Goal: Check status: Check status

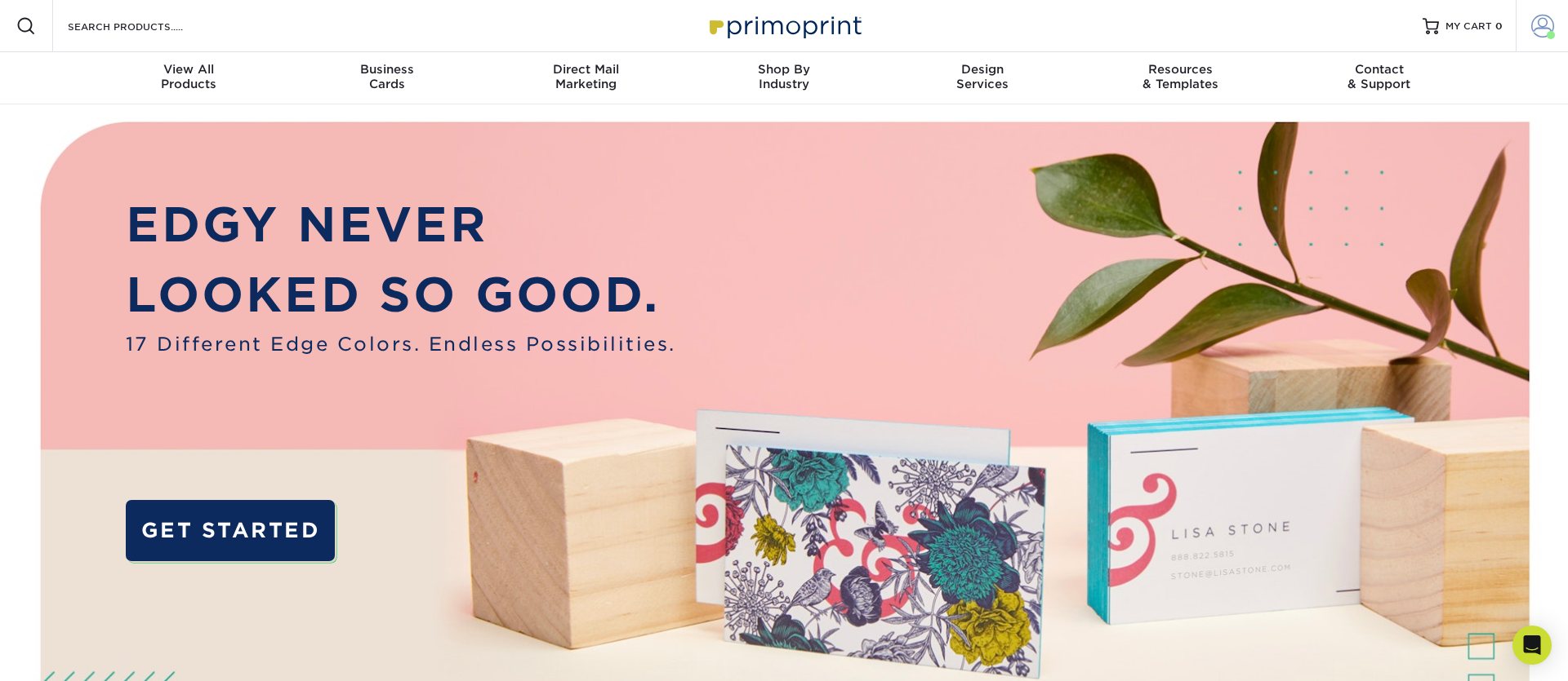
drag, startPoint x: 1542, startPoint y: 20, endPoint x: 1535, endPoint y: 26, distance: 9.2
click at [1542, 20] on span at bounding box center [1543, 26] width 23 height 23
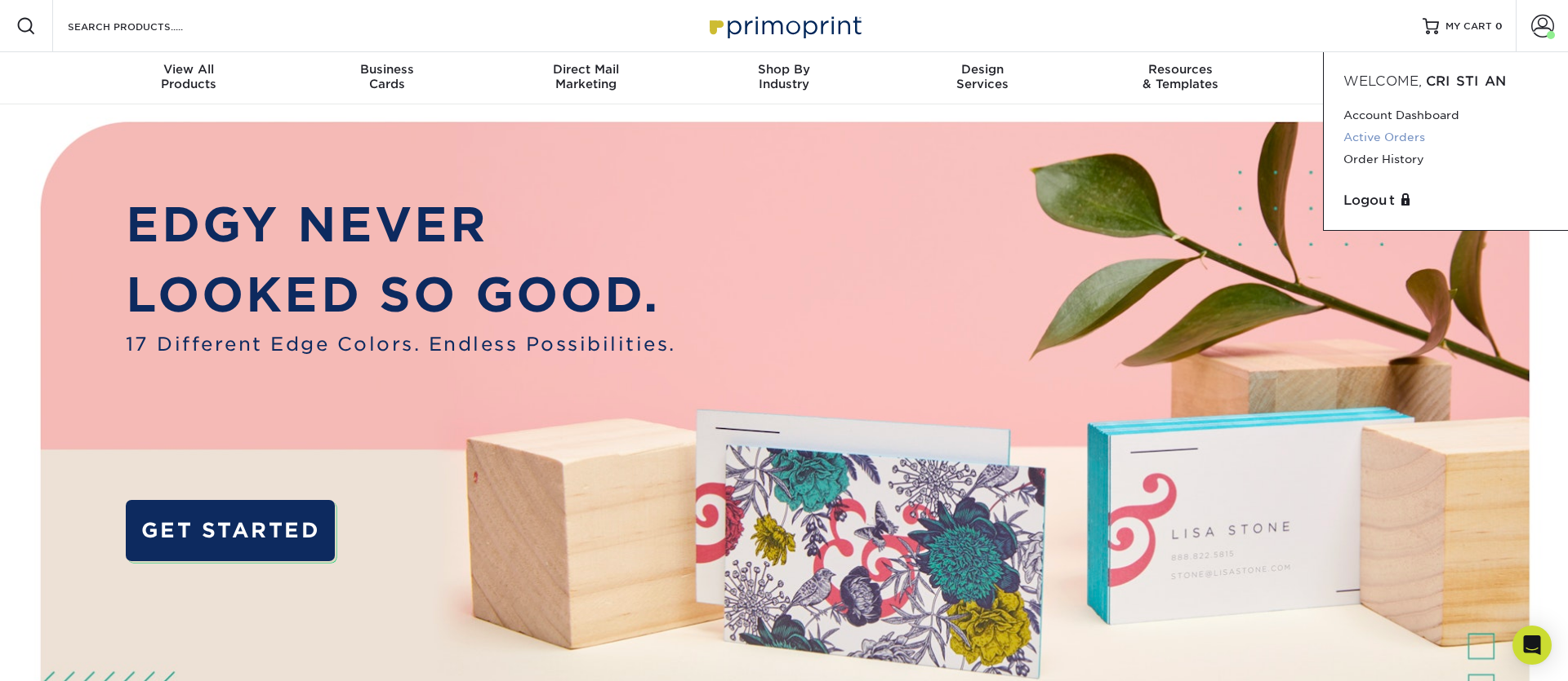
click at [1389, 140] on link "Active Orders" at bounding box center [1446, 137] width 205 height 22
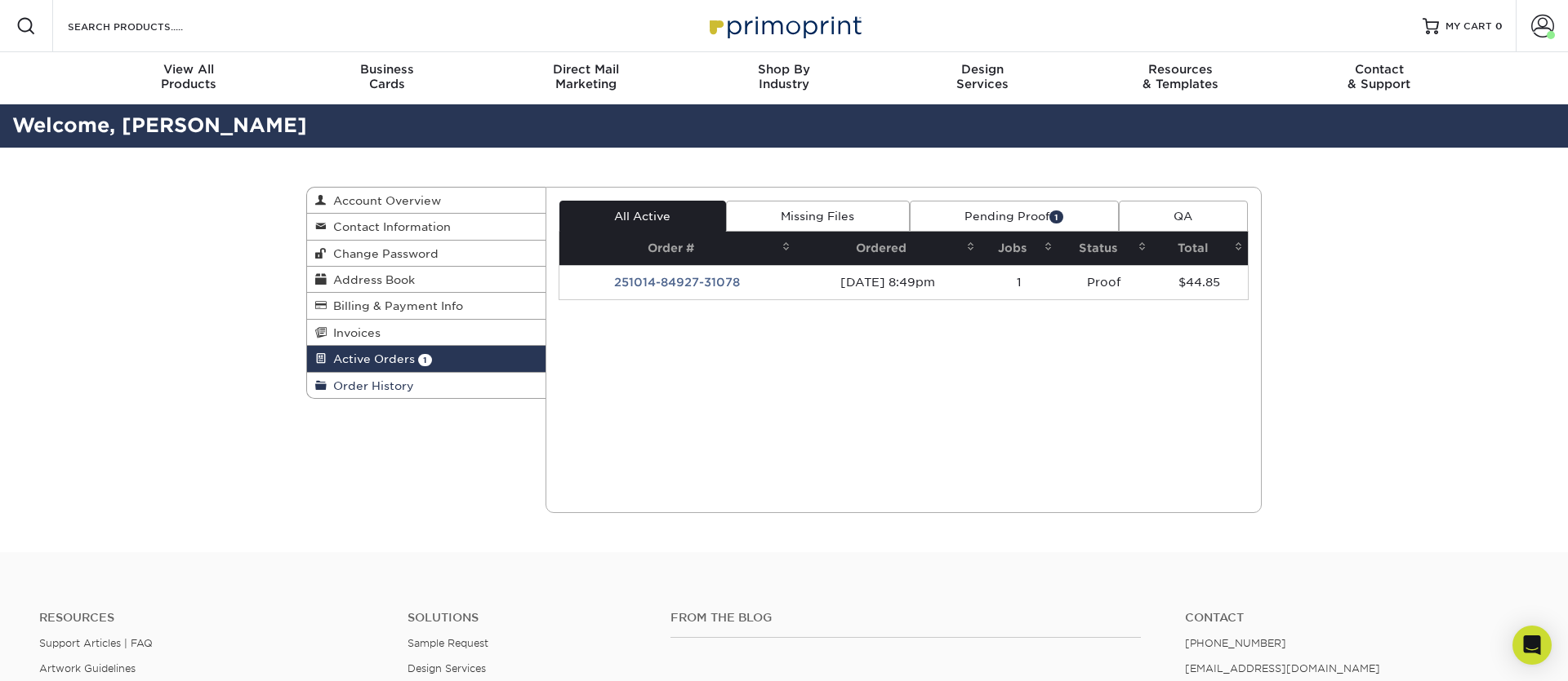
click at [414, 388] on link "Order History" at bounding box center [426, 385] width 238 height 25
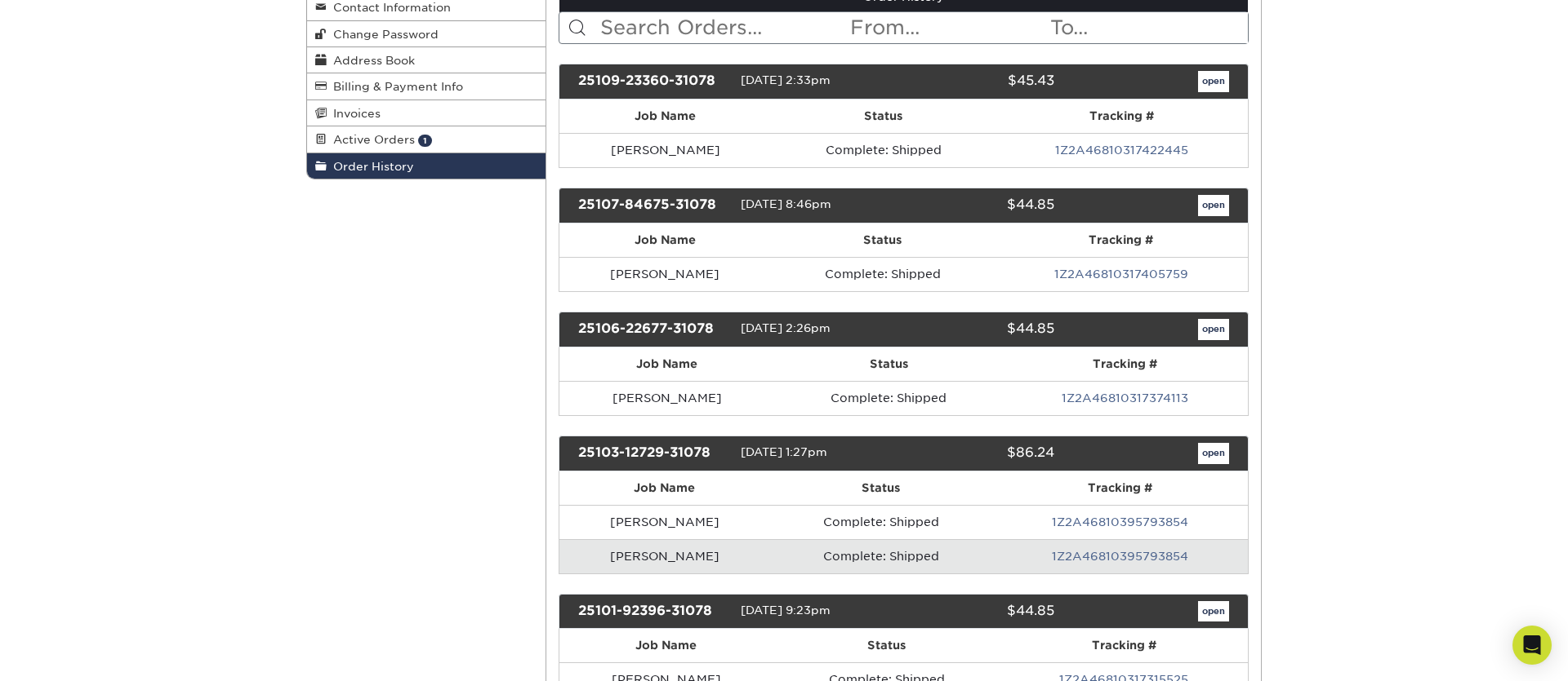
scroll to position [225, 0]
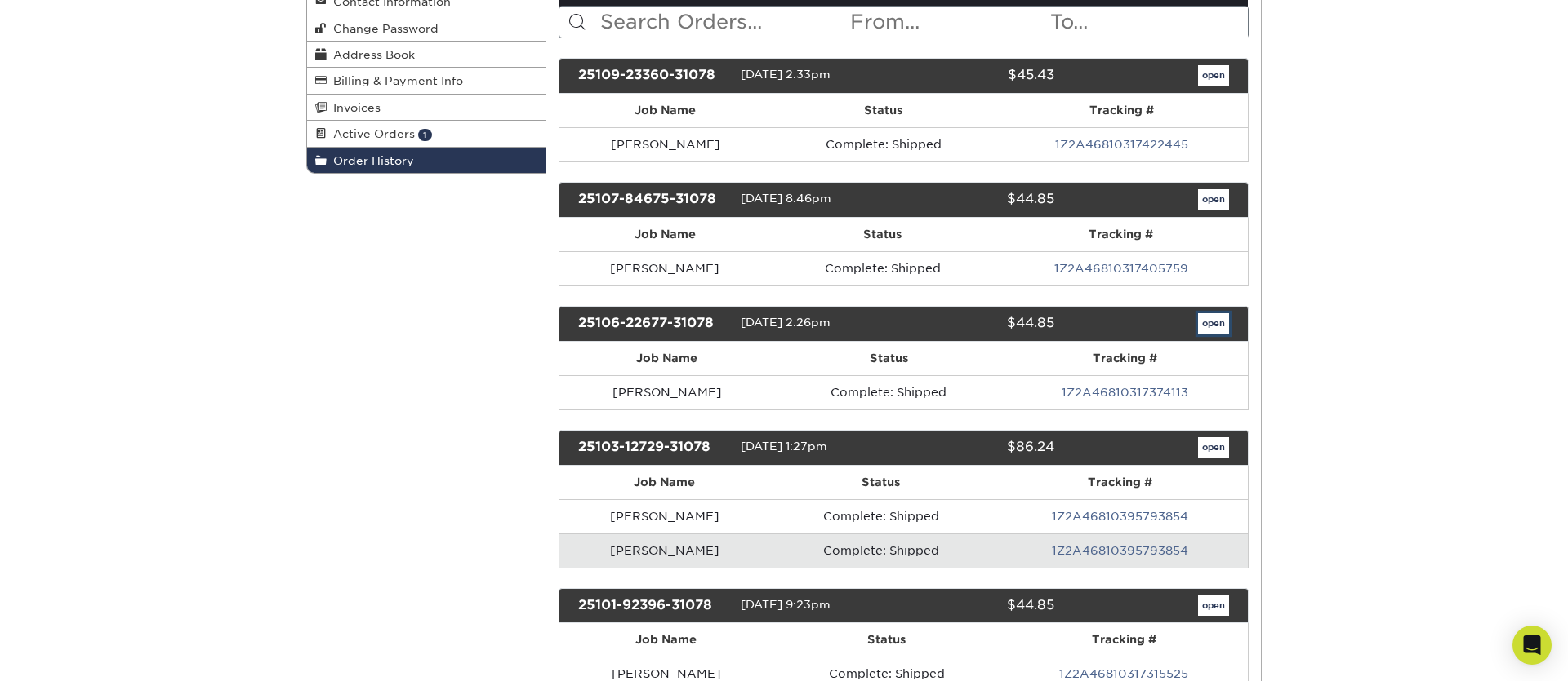
click at [1209, 326] on link "open" at bounding box center [1213, 324] width 31 height 21
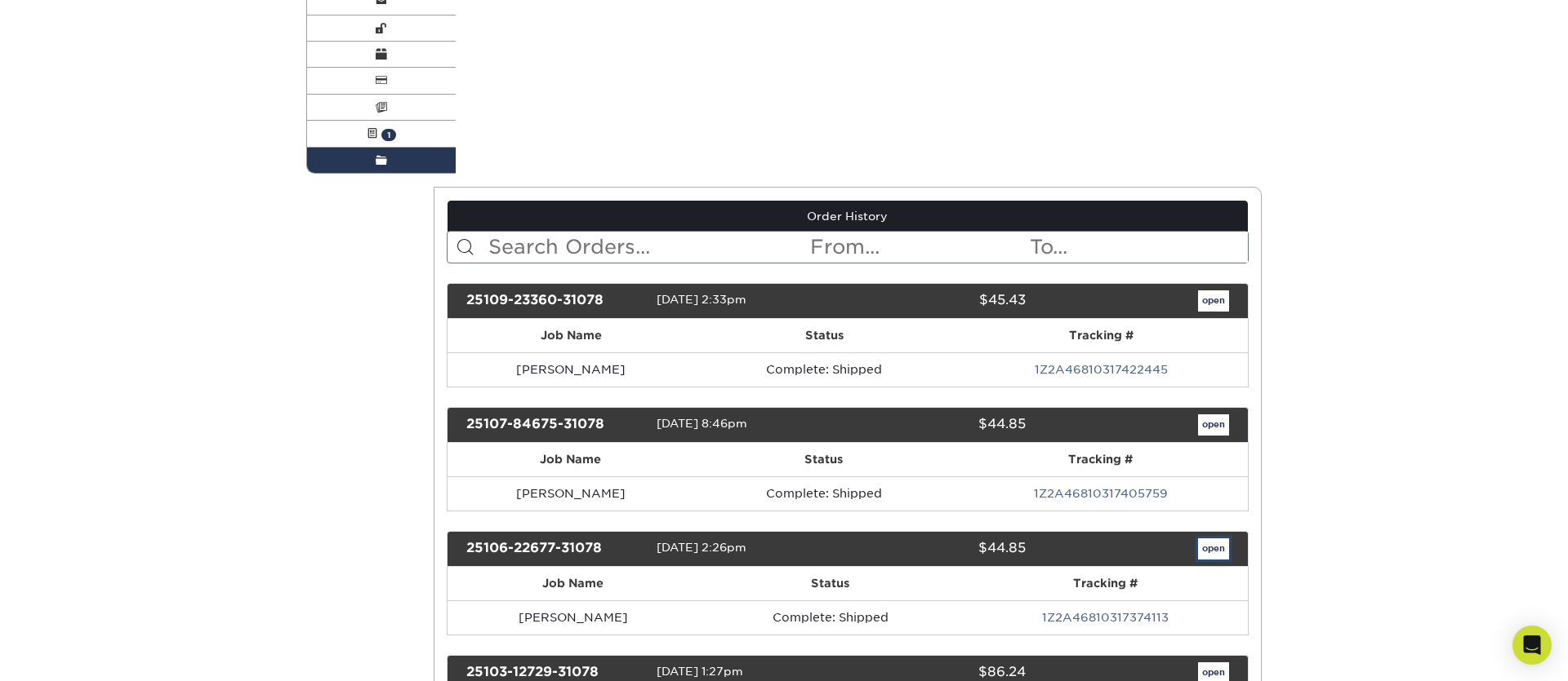
scroll to position [0, 0]
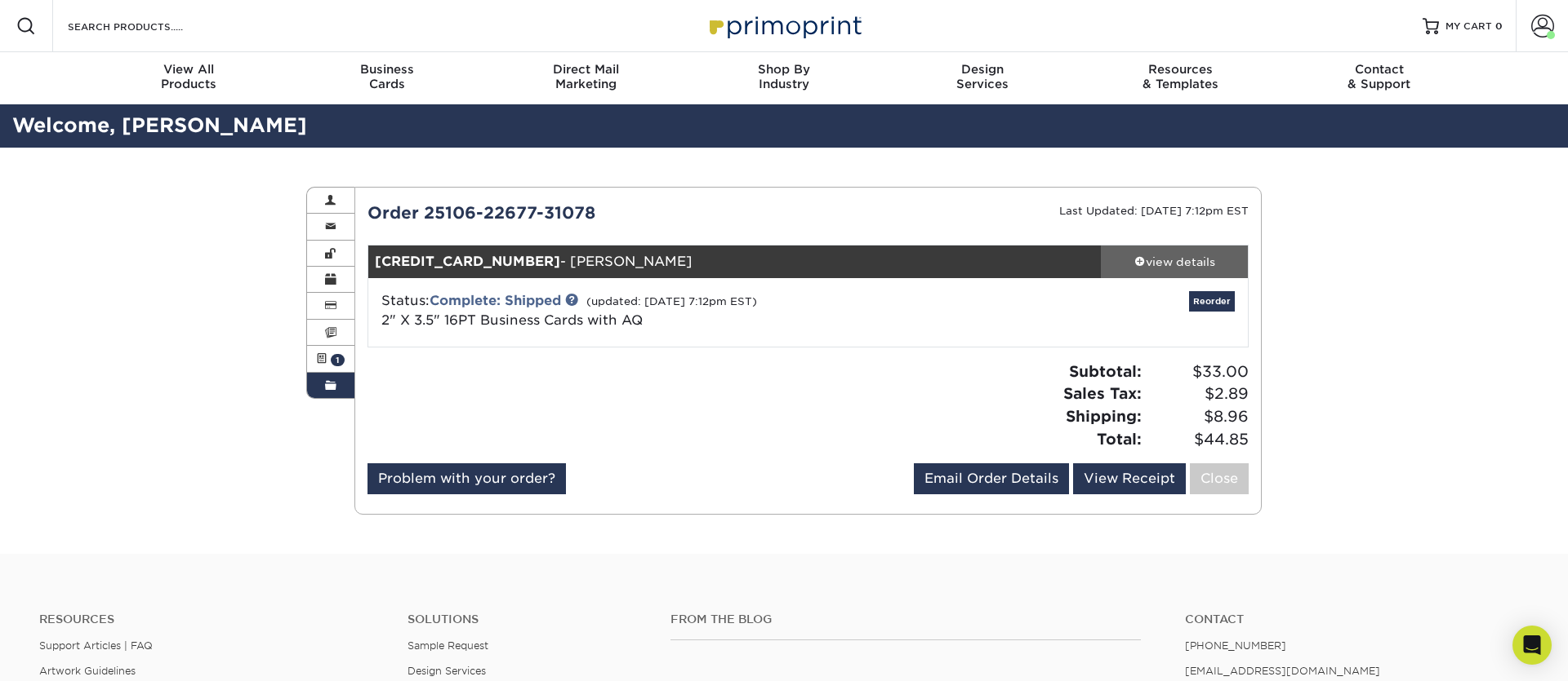
click at [1166, 262] on div "view details" at bounding box center [1174, 261] width 147 height 16
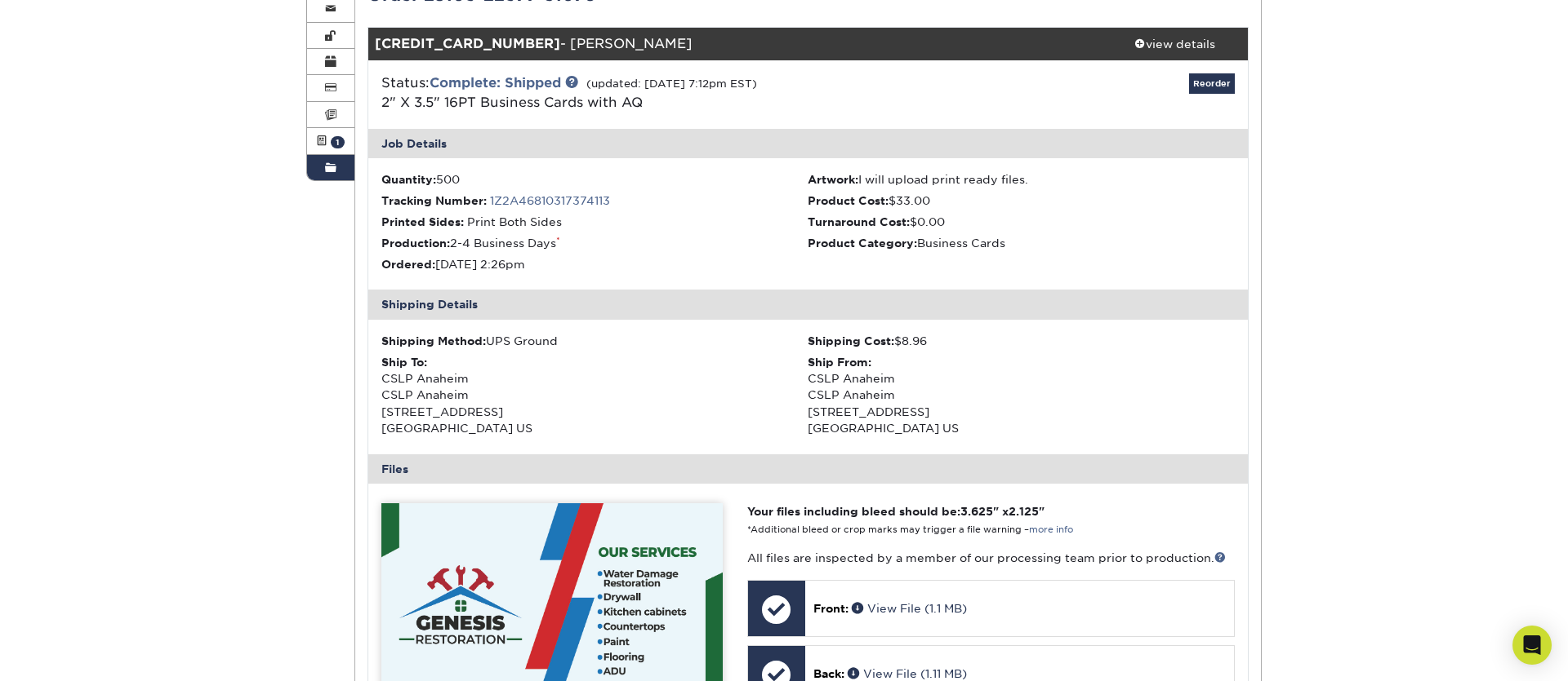
scroll to position [215, 0]
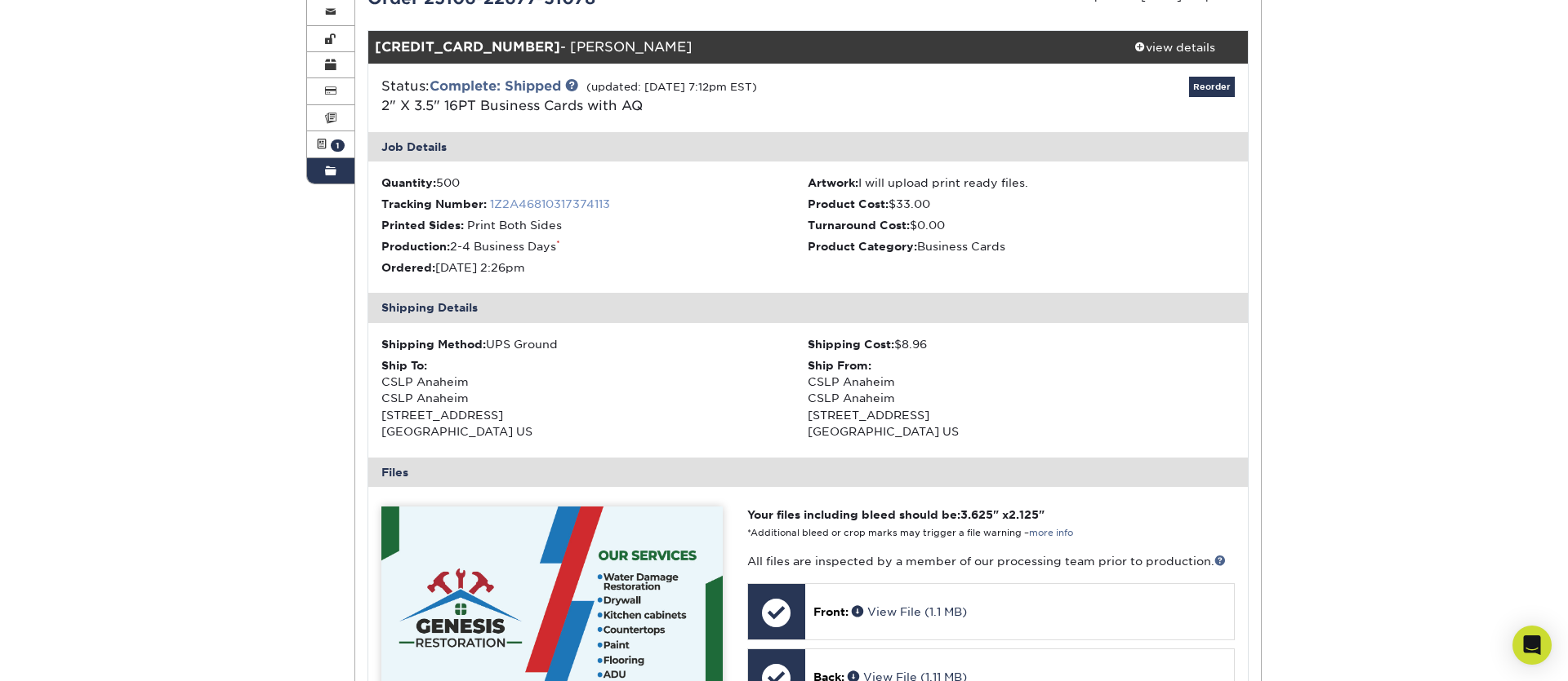
click at [558, 199] on link "1Z2A46810317374113" at bounding box center [550, 203] width 120 height 13
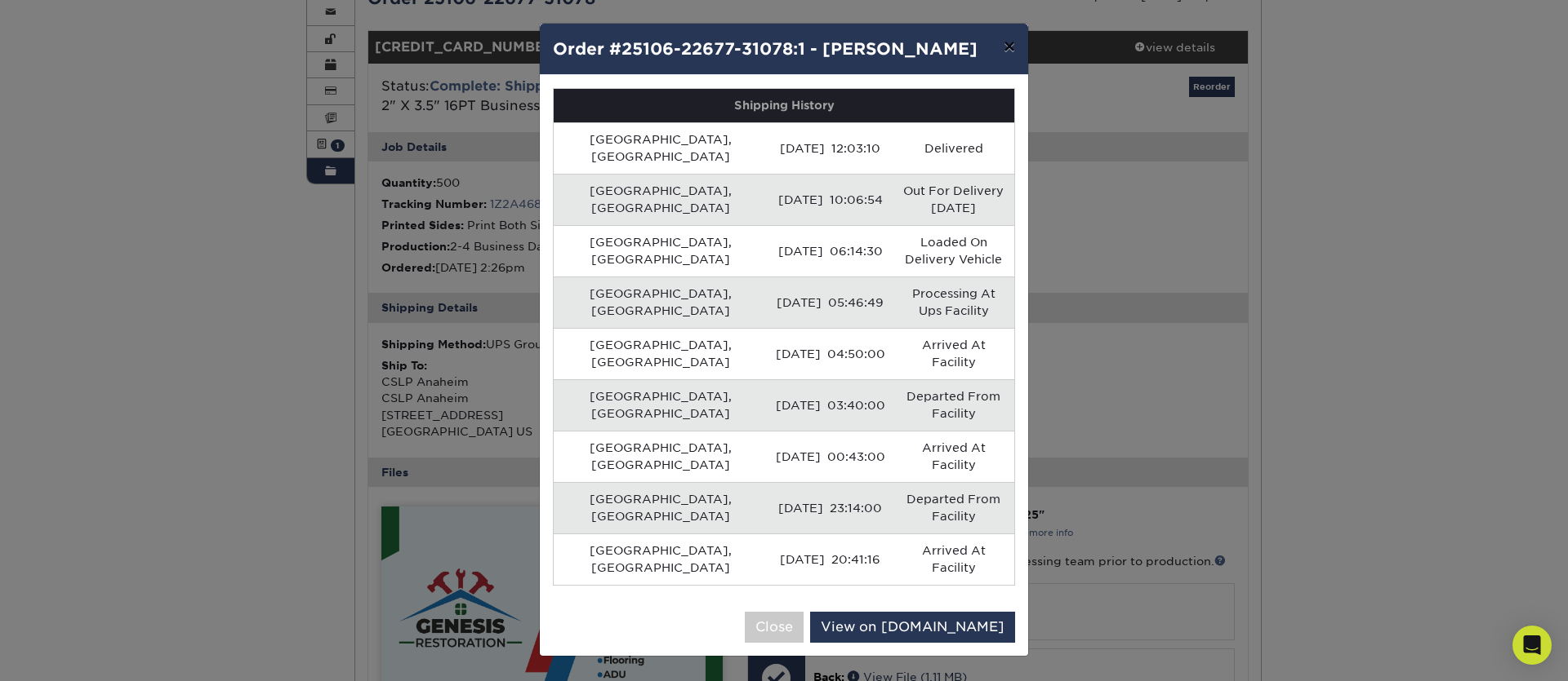
drag, startPoint x: 1008, startPoint y: 52, endPoint x: 1013, endPoint y: 255, distance: 203.1
click at [1007, 53] on button "×" at bounding box center [1009, 45] width 38 height 45
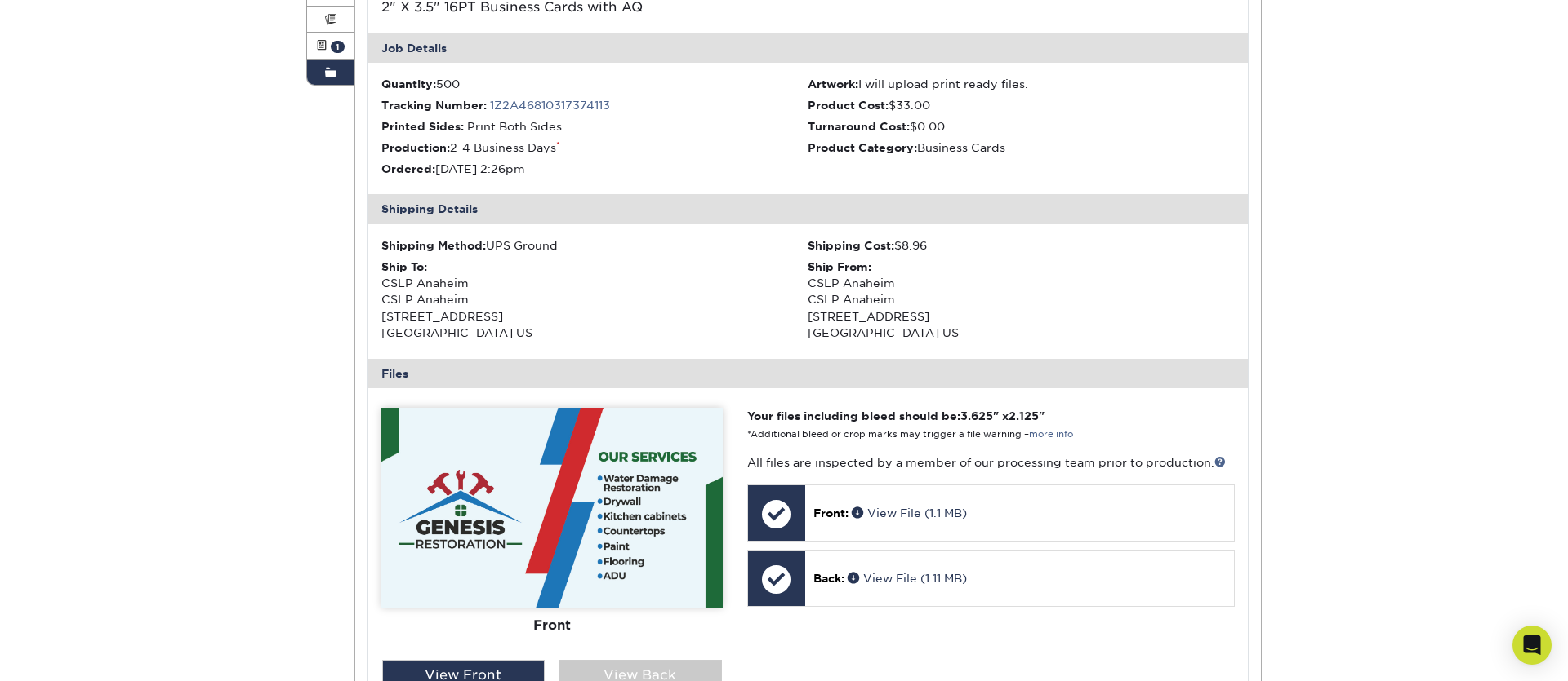
scroll to position [0, 0]
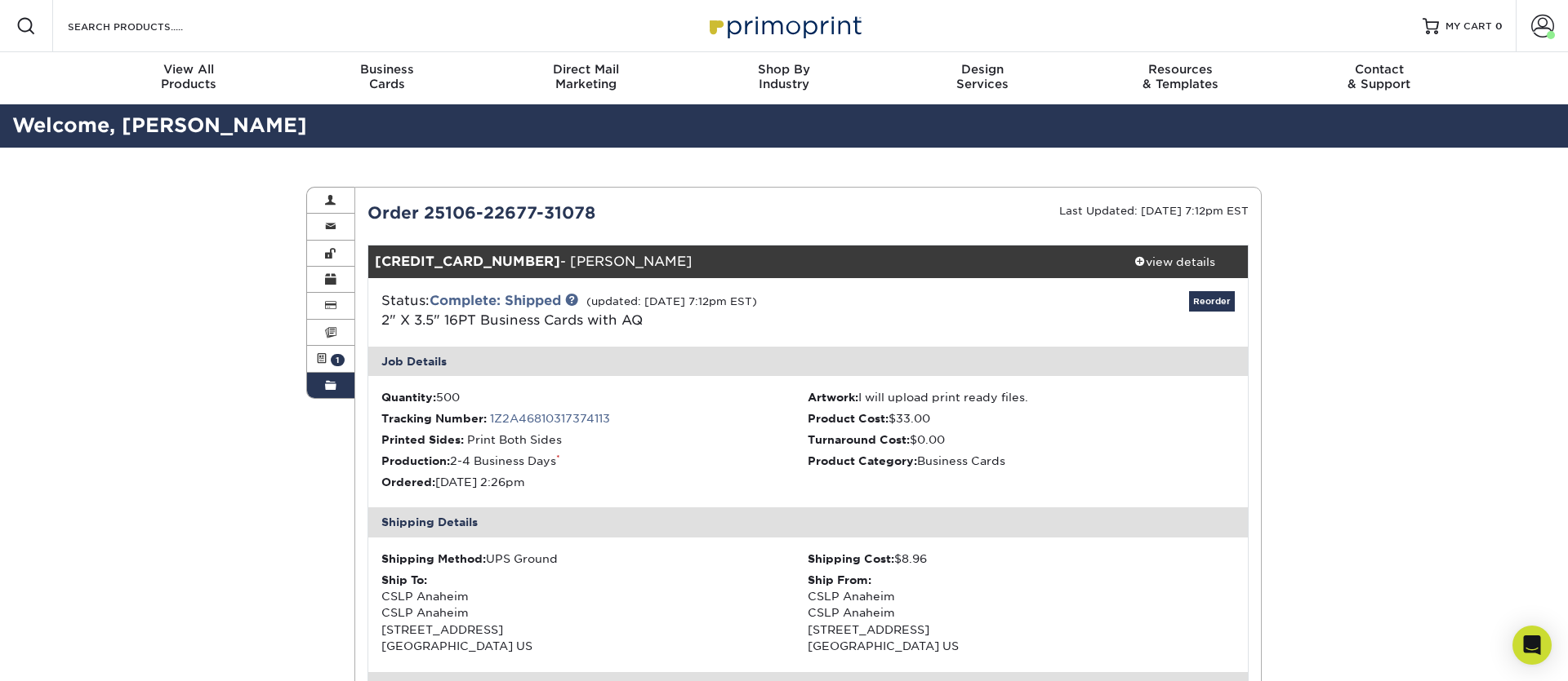
click at [325, 389] on span at bounding box center [331, 385] width 12 height 13
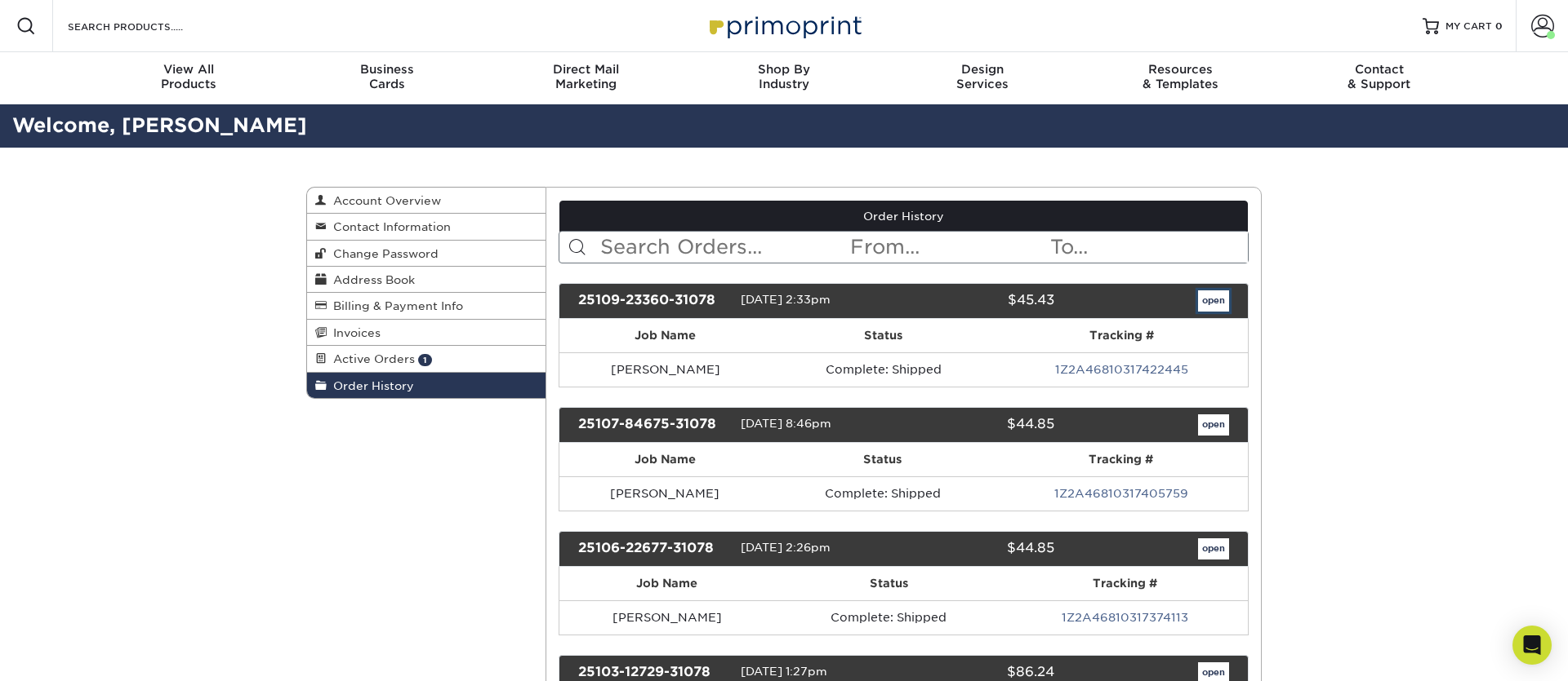
click at [1213, 300] on link "open" at bounding box center [1213, 301] width 31 height 21
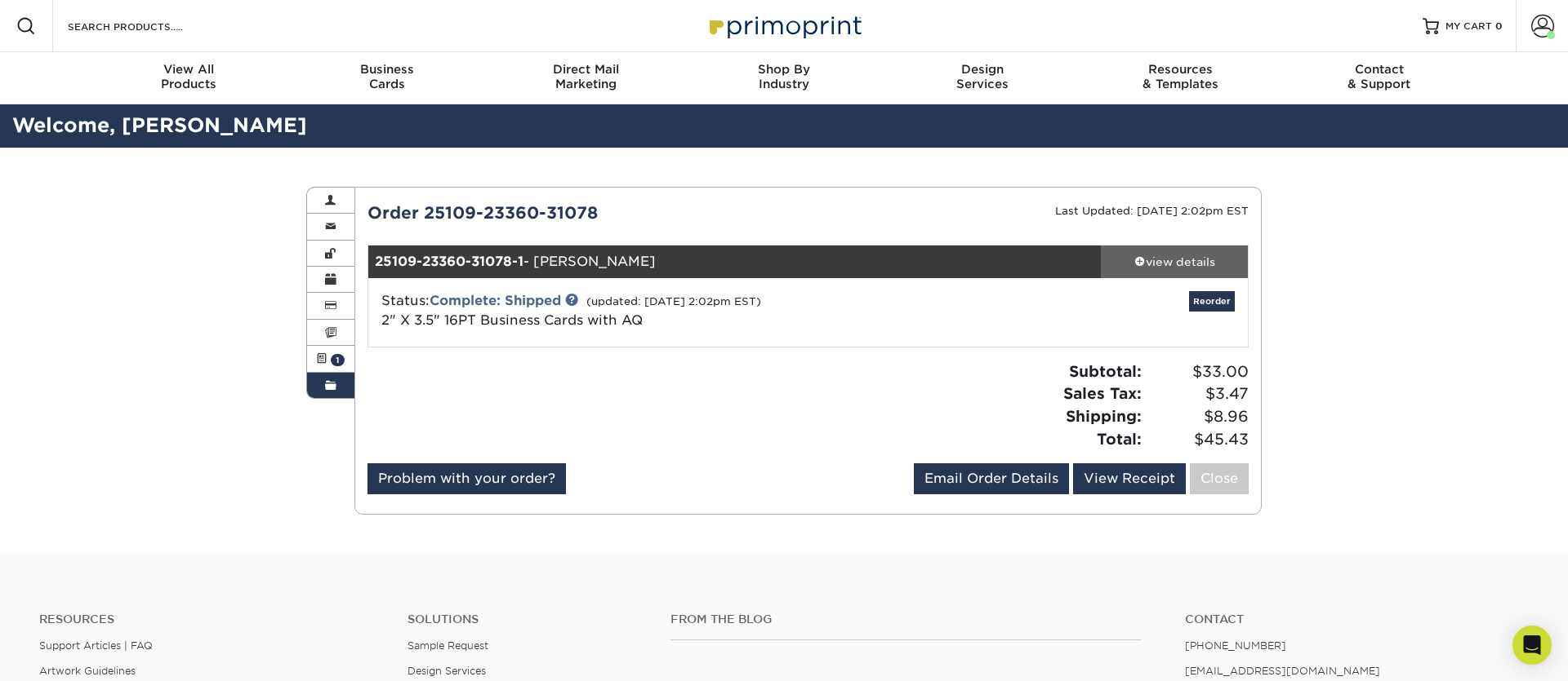
click at [1171, 253] on div "view details" at bounding box center [1174, 261] width 147 height 16
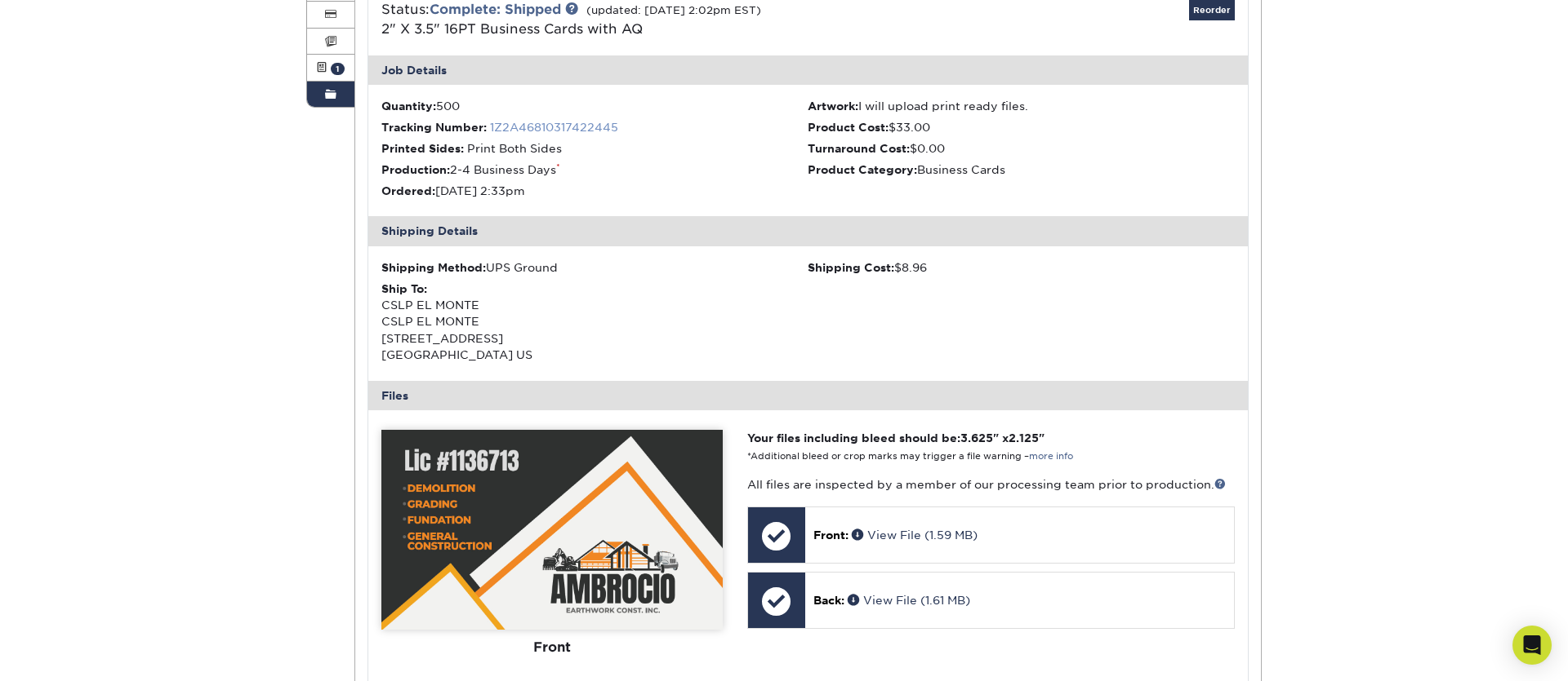
scroll to position [295, 0]
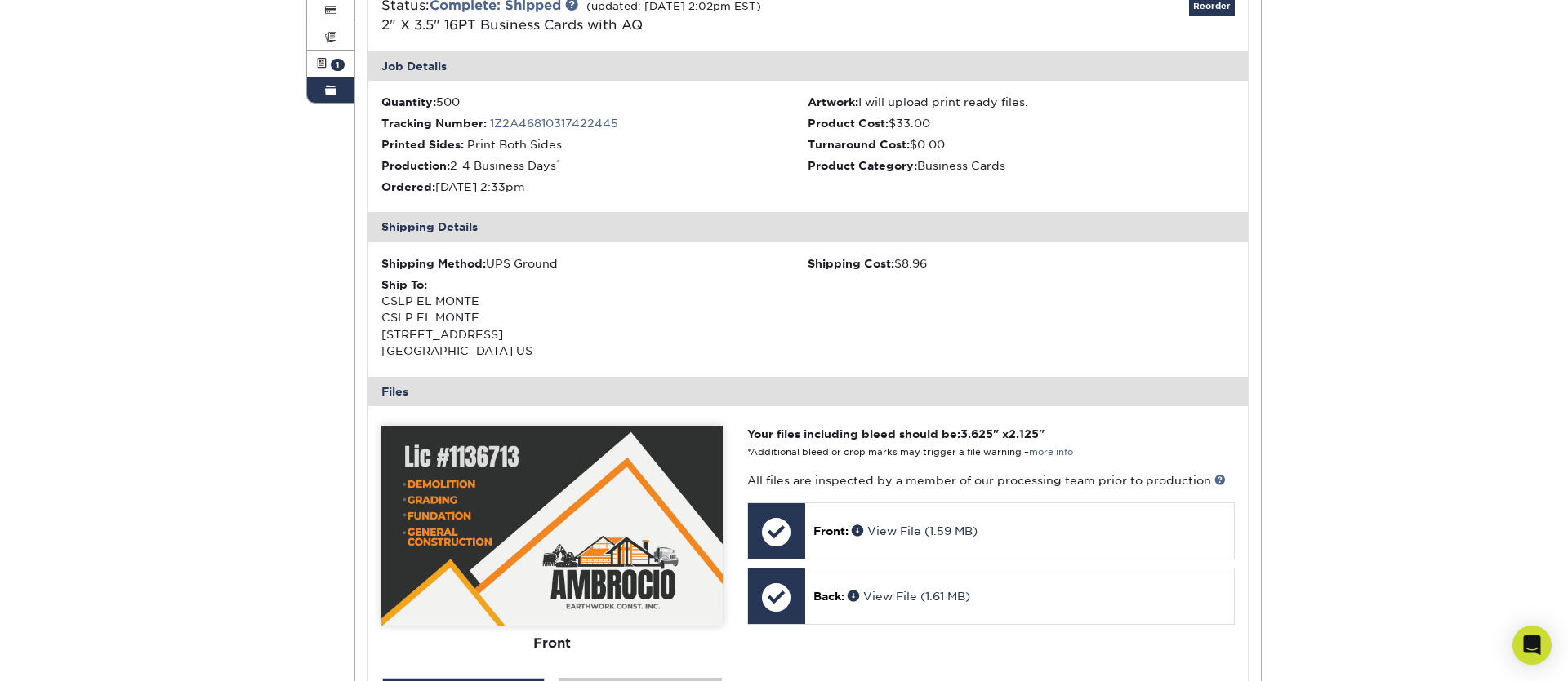
click at [531, 128] on link "1Z2A46810317422445" at bounding box center [554, 123] width 128 height 13
